Goal: Information Seeking & Learning: Learn about a topic

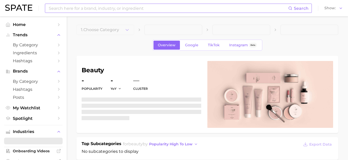
click at [107, 9] on input at bounding box center [168, 8] width 240 height 9
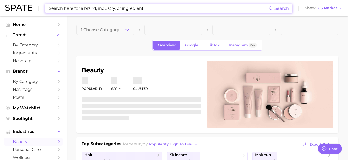
type textarea "x"
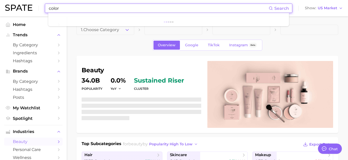
scroll to position [3699, 0]
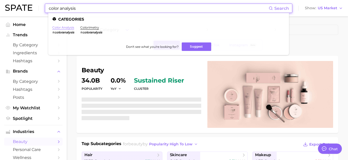
type input "color analysis"
click at [65, 28] on link "color analysis" at bounding box center [63, 27] width 22 height 4
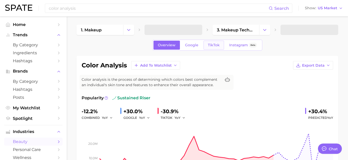
click at [211, 47] on span "TikTok" at bounding box center [214, 45] width 12 height 4
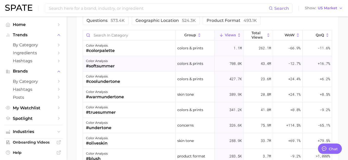
scroll to position [429, 0]
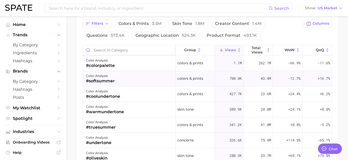
click at [135, 46] on input "Search in category" at bounding box center [129, 50] width 92 height 10
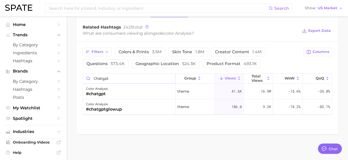
scroll to position [401, 0]
type input "chatgpt"
click at [313, 51] on span "Columns" at bounding box center [321, 52] width 17 height 4
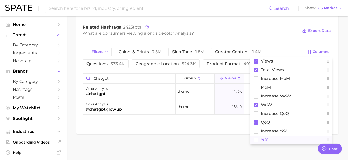
click at [256, 139] on rect at bounding box center [256, 139] width 4 height 4
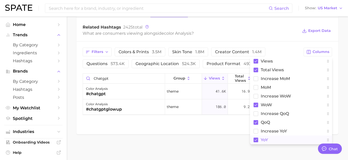
click at [277, 38] on div "Related Hashtags 2425 total What are consumers viewing alongside color analysis…" at bounding box center [208, 31] width 262 height 21
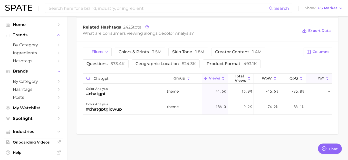
click at [312, 78] on icon at bounding box center [314, 78] width 5 height 5
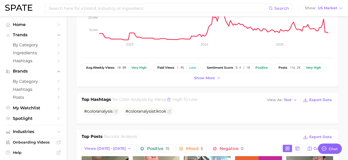
scroll to position [92, 0]
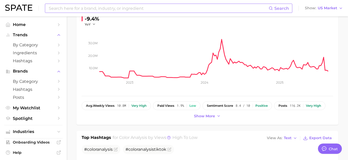
click at [220, 9] on input at bounding box center [158, 8] width 221 height 9
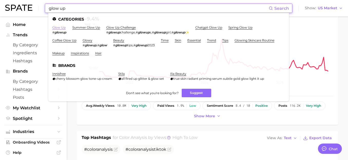
type input "glow up"
click at [58, 28] on link "glow up" at bounding box center [58, 27] width 13 height 4
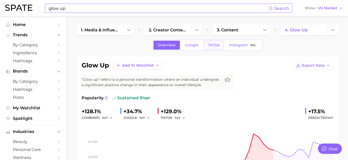
click at [215, 46] on span "TikTok" at bounding box center [214, 45] width 12 height 4
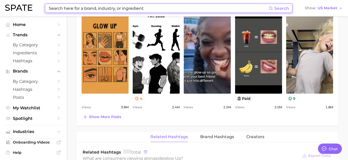
scroll to position [408, 0]
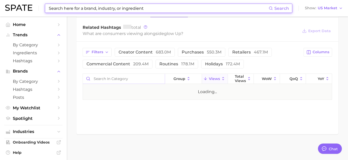
click at [120, 77] on input "Search in category" at bounding box center [124, 79] width 82 height 10
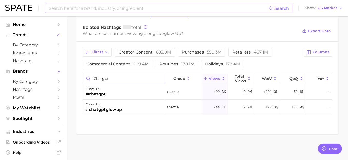
type input "chatgpt"
click at [127, 110] on div "glow up #chatgptglowup" at bounding box center [124, 106] width 82 height 15
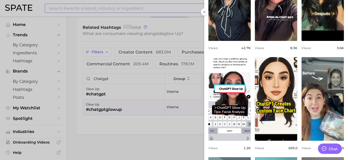
scroll to position [0, 0]
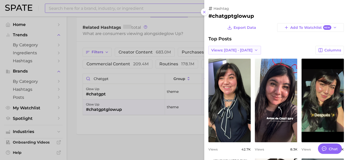
click at [234, 47] on button "Views: [DATE] - [DATE]" at bounding box center [235, 50] width 53 height 9
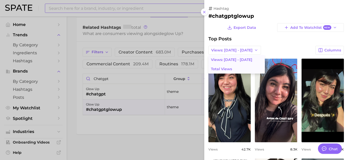
click at [232, 70] on button "Total Views" at bounding box center [237, 68] width 56 height 9
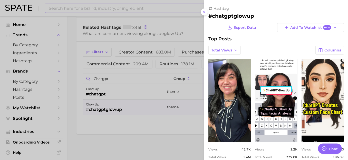
click at [143, 128] on div at bounding box center [174, 80] width 348 height 160
click at [144, 126] on div at bounding box center [174, 80] width 348 height 160
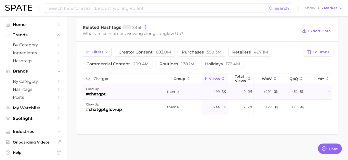
click at [108, 84] on div "glow up #chatgpt" at bounding box center [124, 91] width 82 height 15
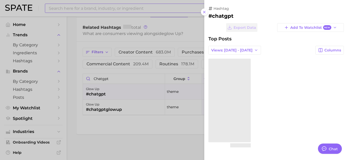
click at [108, 90] on div at bounding box center [174, 80] width 348 height 160
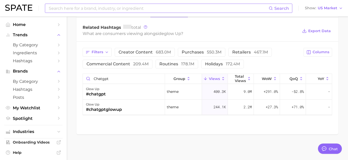
click at [108, 90] on div "glow up #chatgpt" at bounding box center [124, 91] width 82 height 15
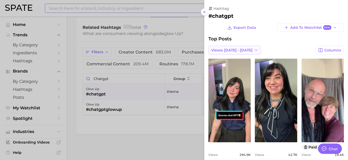
click at [231, 46] on button "Views: [DATE] - [DATE]" at bounding box center [235, 50] width 53 height 9
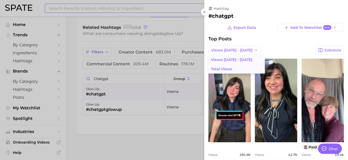
click at [229, 68] on span "Total Views" at bounding box center [221, 69] width 21 height 4
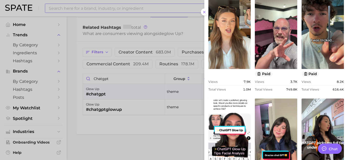
scroll to position [34, 0]
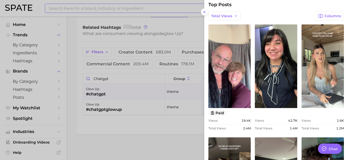
click at [127, 85] on div at bounding box center [174, 80] width 348 height 160
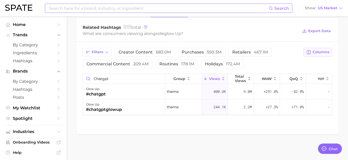
click at [309, 51] on icon "button" at bounding box center [309, 52] width 5 height 5
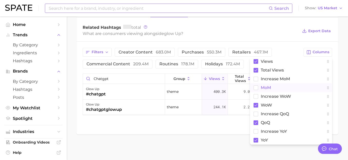
click at [270, 87] on span "MoM" at bounding box center [266, 87] width 10 height 4
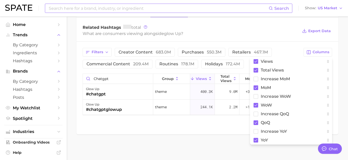
click at [296, 39] on div "Related Hashtags total What are consumers viewing alongside glow up ? Export Da…" at bounding box center [208, 31] width 262 height 21
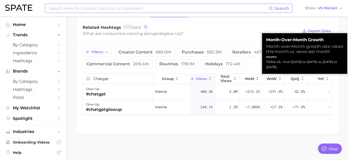
drag, startPoint x: 309, startPoint y: 67, endPoint x: 262, endPoint y: 62, distance: 46.7
click at [262, 62] on div "Month-over-Month Growth Month-over-Month growth rate: views this month vs. view…" at bounding box center [304, 53] width 85 height 41
drag, startPoint x: 308, startPoint y: 68, endPoint x: 265, endPoint y: 62, distance: 43.5
click at [265, 62] on div "Month-over-Month Growth Month-over-Month growth rate: views this month vs. view…" at bounding box center [304, 53] width 85 height 41
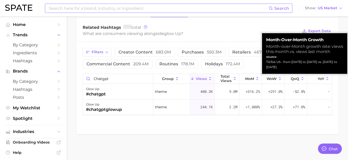
copy div "TikTok US - from [DATE] to [DATE] vs. [DATE] to [DATE]"
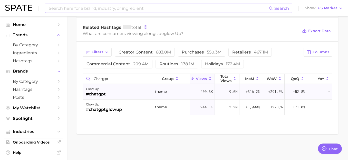
click at [121, 91] on div "glow up #chatgpt" at bounding box center [118, 91] width 70 height 15
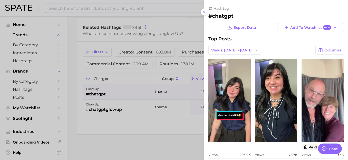
scroll to position [0, 0]
click at [232, 54] on button "Views: [DATE] - [DATE]" at bounding box center [235, 50] width 53 height 9
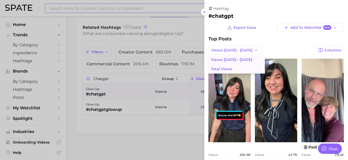
click at [247, 69] on button "Total Views" at bounding box center [237, 68] width 56 height 9
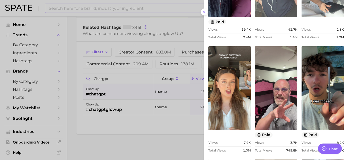
scroll to position [162, 0]
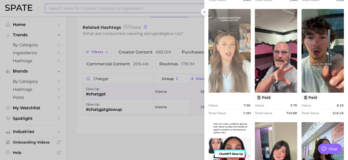
click at [235, 56] on link "view post on TikTok" at bounding box center [230, 50] width 42 height 83
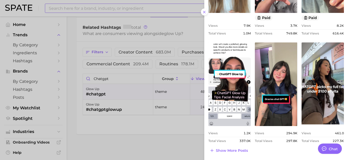
scroll to position [242, 0]
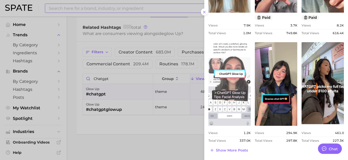
click at [236, 95] on link "view post on TikTok" at bounding box center [230, 83] width 42 height 83
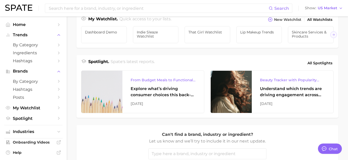
scroll to position [3699, 0]
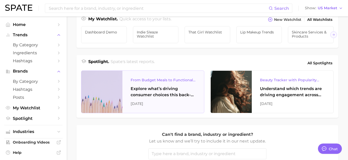
click at [138, 90] on div "Explore what’s driving consumer choices this back-to-school season From budget-…" at bounding box center [163, 92] width 65 height 12
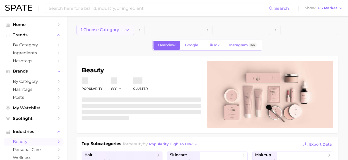
click at [95, 32] on span "1. Choose Category" at bounding box center [100, 29] width 38 height 5
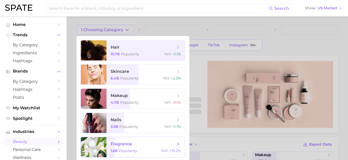
scroll to position [6, 0]
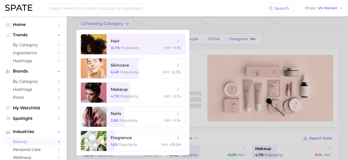
click at [119, 25] on div at bounding box center [174, 80] width 348 height 160
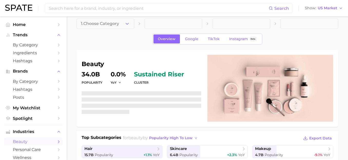
click at [119, 25] on span "1. Choose Category" at bounding box center [100, 23] width 38 height 5
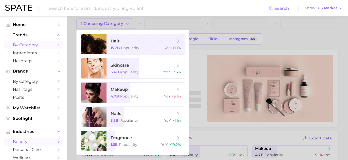
click at [33, 44] on span "by Category" at bounding box center [33, 44] width 41 height 5
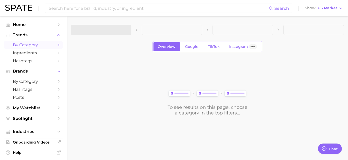
click at [102, 31] on span at bounding box center [101, 30] width 61 height 10
type textarea "x"
click at [102, 31] on span "1. Choose Category" at bounding box center [94, 29] width 38 height 5
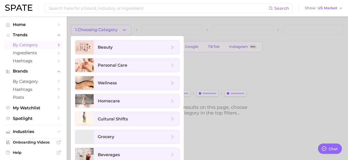
scroll to position [3699, 0]
click at [108, 60] on span "personal care" at bounding box center [137, 65] width 86 height 14
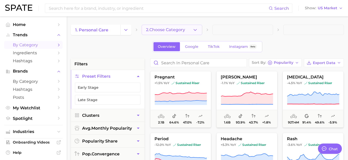
click at [160, 28] on span "2. Choose Category" at bounding box center [165, 29] width 39 height 5
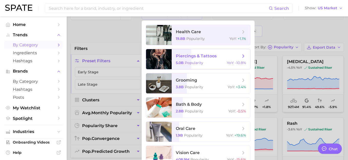
scroll to position [16, 0]
